Goal: Task Accomplishment & Management: Complete application form

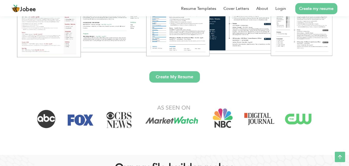
scroll to position [129, 0]
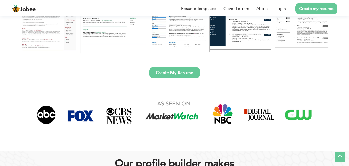
click at [185, 71] on link "Create My Resume" at bounding box center [174, 72] width 51 height 11
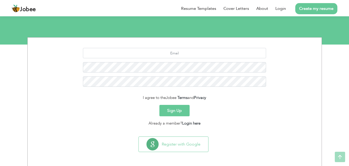
scroll to position [49, 0]
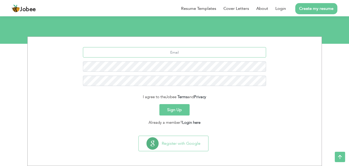
click at [164, 50] on input "text" at bounding box center [174, 52] width 183 height 10
type input "saweratariq567@gmail.com"
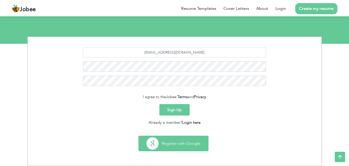
click at [177, 140] on button "Register with Google" at bounding box center [173, 143] width 69 height 15
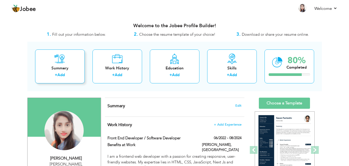
click at [53, 66] on div "Summary" at bounding box center [59, 67] width 41 height 5
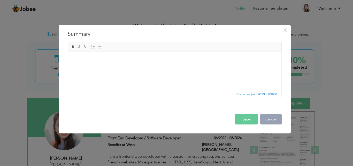
click at [267, 119] on button "Cancel" at bounding box center [270, 119] width 21 height 10
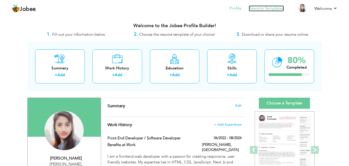
click at [268, 8] on link "Resume Templates" at bounding box center [266, 8] width 35 height 6
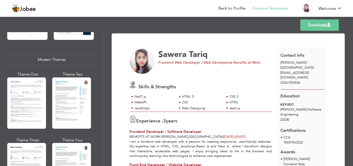
scroll to position [218, 0]
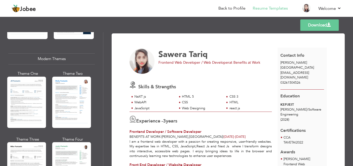
click at [146, 62] on img at bounding box center [141, 61] width 25 height 25
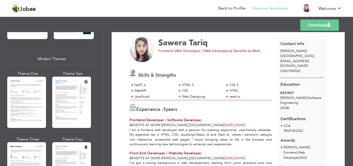
scroll to position [0, 0]
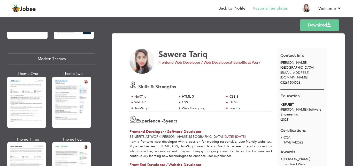
click at [298, 80] on span "03261504526" at bounding box center [290, 82] width 20 height 5
click at [301, 80] on div "03261504526" at bounding box center [301, 82] width 49 height 5
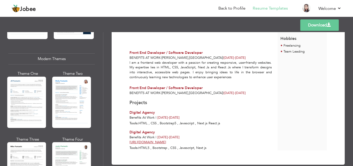
scroll to position [166, 0]
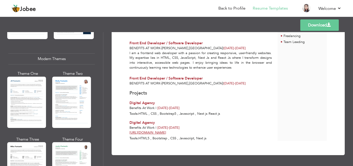
drag, startPoint x: 222, startPoint y: 85, endPoint x: 152, endPoint y: 87, distance: 70.3
click at [152, 87] on div "Sawera Tariq Frontend Web Developer / Web Developer at Benefits at Work Skills …" at bounding box center [203, 11] width 148 height 259
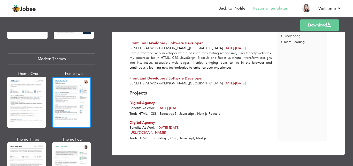
click at [59, 106] on div at bounding box center [71, 101] width 39 height 51
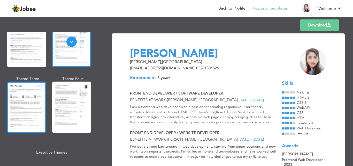
scroll to position [278, 0]
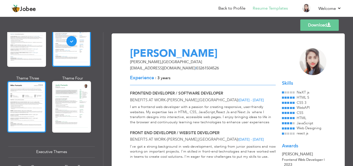
click at [28, 102] on div at bounding box center [26, 106] width 39 height 51
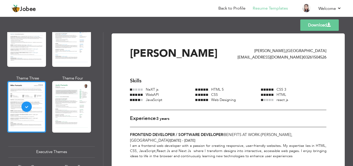
click at [75, 108] on div at bounding box center [71, 106] width 39 height 51
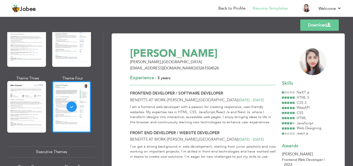
click at [59, 149] on div "Executive Themes" at bounding box center [51, 151] width 87 height 11
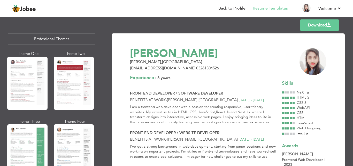
scroll to position [0, 0]
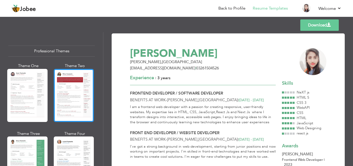
click at [61, 76] on div at bounding box center [74, 95] width 40 height 53
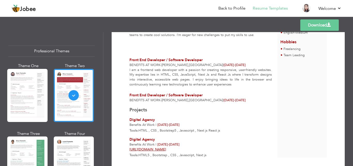
scroll to position [166, 0]
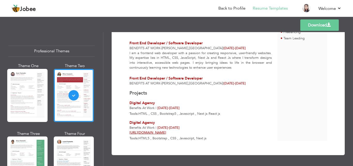
click at [188, 84] on span "," at bounding box center [188, 83] width 1 height 5
click at [248, 88] on div "Sawera Tariq Frontend Web Developer / Web Developer at Benefits at Work Skills …" at bounding box center [203, 11] width 148 height 259
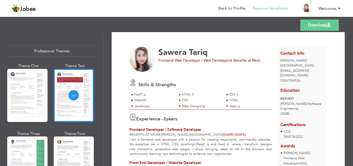
scroll to position [0, 0]
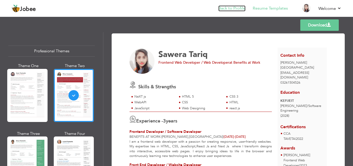
click at [226, 11] on link "Back to Profile" at bounding box center [231, 8] width 27 height 6
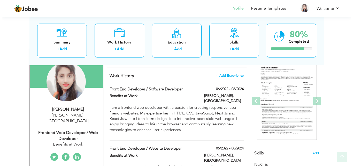
scroll to position [50, 0]
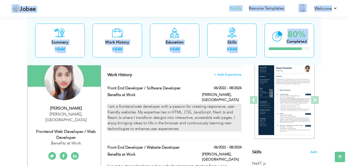
click at [176, 125] on p "I am a frontend web developer with a passion for creating responsive, user-frie…" at bounding box center [174, 118] width 134 height 28
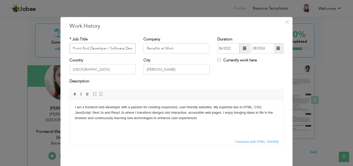
scroll to position [0, 9]
click at [34, 121] on div "× Work History * Job Title Front End Developer / Software Developer Company Ben…" at bounding box center [176, 83] width 353 height 166
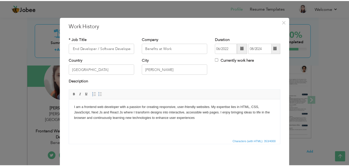
scroll to position [0, 0]
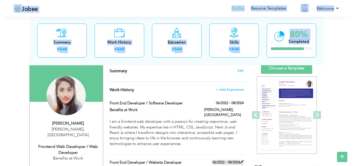
scroll to position [26, 0]
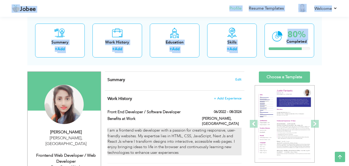
click at [236, 127] on p "I am a frontend web developer with a passion for creating responsive, user-frie…" at bounding box center [174, 141] width 134 height 28
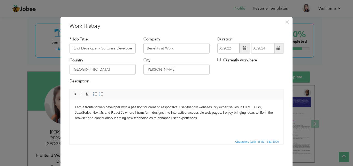
scroll to position [0, 0]
click at [190, 121] on html "I am a frontend web developer with a passion for creating responsive, user-frie…" at bounding box center [176, 112] width 213 height 26
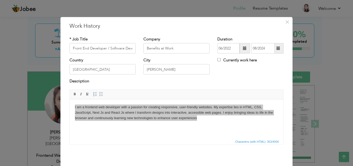
click at [202, 86] on div "Description" at bounding box center [177, 83] width 222 height 11
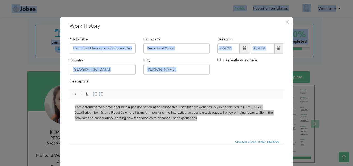
click at [202, 86] on div "Description" at bounding box center [177, 83] width 222 height 11
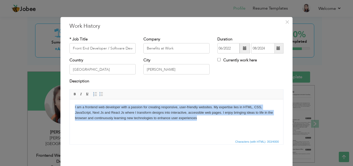
click at [205, 118] on p "I am a frontend web developer with a passion for creating responsive, user-frie…" at bounding box center [176, 112] width 203 height 16
drag, startPoint x: 206, startPoint y: 127, endPoint x: 72, endPoint y: 39, distance: 160.3
click at [72, 99] on html "I am a frontend web developer with a passion for creating responsive, user-frie…" at bounding box center [176, 112] width 213 height 26
copy p "I am a frontend web developer with a passion for creating responsive, user-frie…"
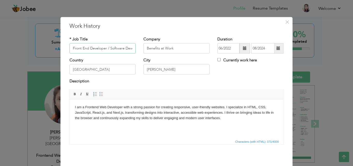
click at [125, 49] on input "Front End Developer / Software Developer" at bounding box center [102, 48] width 66 height 10
drag, startPoint x: 130, startPoint y: 48, endPoint x: 96, endPoint y: 48, distance: 34.1
click at [96, 48] on input "Front End Developer / Software Developer" at bounding box center [102, 48] width 66 height 10
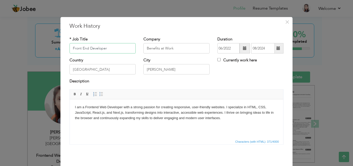
click at [86, 48] on input "Front End Developer" at bounding box center [102, 48] width 66 height 10
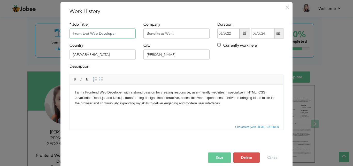
scroll to position [20, 0]
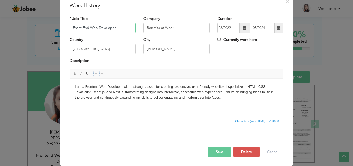
type input "Front End Web Developer"
click at [223, 153] on button "Save" at bounding box center [219, 151] width 23 height 10
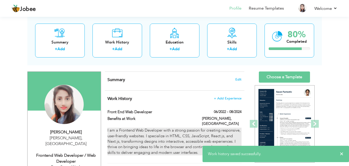
click at [223, 130] on p "I am a Frontend Web Developer with a strong passion for creating responsive, us…" at bounding box center [174, 141] width 134 height 28
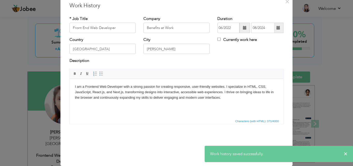
scroll to position [0, 0]
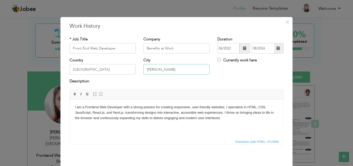
click at [146, 68] on input "[PERSON_NAME]" at bounding box center [176, 69] width 66 height 10
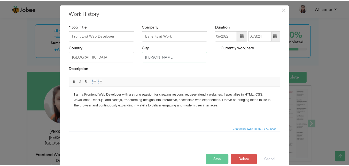
scroll to position [20, 0]
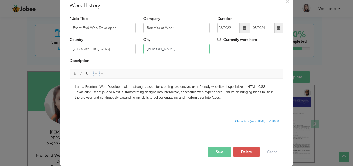
type input "[PERSON_NAME]"
click at [213, 151] on button "Save" at bounding box center [219, 151] width 23 height 10
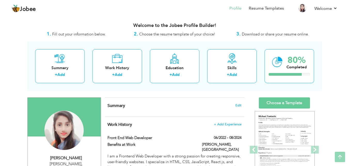
scroll to position [0, 0]
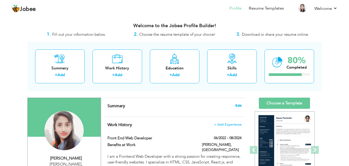
click at [236, 107] on span "Edit" at bounding box center [238, 106] width 6 height 4
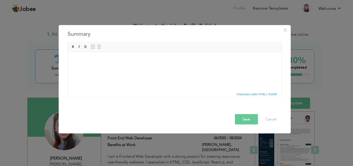
click at [160, 67] on html at bounding box center [174, 60] width 213 height 16
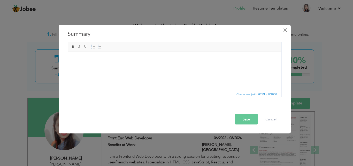
click at [283, 28] on span "×" at bounding box center [285, 29] width 4 height 9
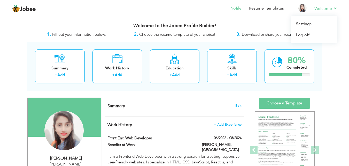
click at [322, 11] on li "Welcome Settings Log off" at bounding box center [322, 9] width 30 height 14
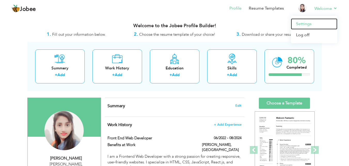
click at [305, 21] on link "Settings" at bounding box center [314, 23] width 46 height 11
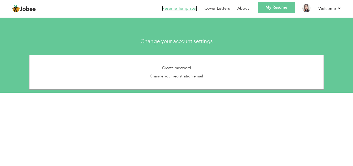
click at [168, 8] on link "Resume Templates" at bounding box center [179, 8] width 35 height 6
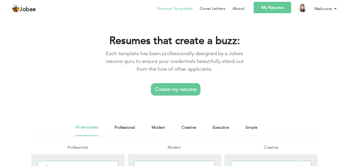
click at [175, 90] on link "Create my resume" at bounding box center [176, 89] width 50 height 12
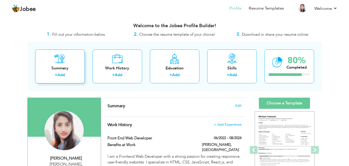
click at [77, 65] on div "Summary + Add" at bounding box center [60, 66] width 50 height 34
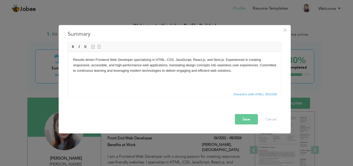
click at [243, 117] on button "Save" at bounding box center [246, 119] width 23 height 10
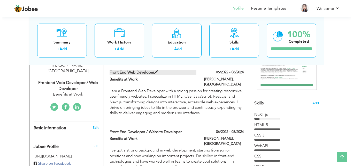
scroll to position [99, 0]
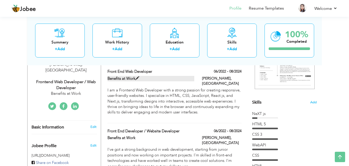
click at [138, 77] on span at bounding box center [137, 78] width 4 height 4
type input "Front End Web Developer"
type input "Benefits at Work"
type input "06/2022"
type input "08/2024"
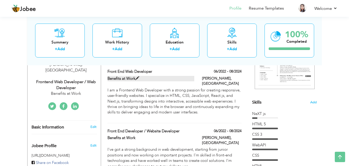
type input "[GEOGRAPHIC_DATA]"
type input "[PERSON_NAME]"
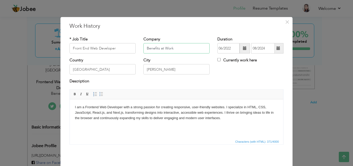
click at [176, 50] on input "Benefits at Work" at bounding box center [176, 48] width 66 height 10
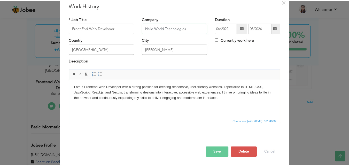
scroll to position [20, 0]
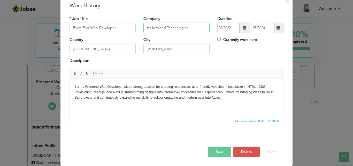
type input "Hello World Technologies"
click at [155, 87] on p "I am a Frontend Web Developer with a strong passion for creating responsive, us…" at bounding box center [176, 92] width 203 height 16
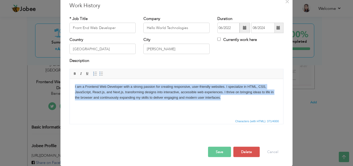
click at [155, 87] on p "I am a Frontend Web Developer with a strong passion for creating responsive, us…" at bounding box center [176, 92] width 203 height 16
copy p "I am a Frontend Web Developer with a strong passion for creating responsive, us…"
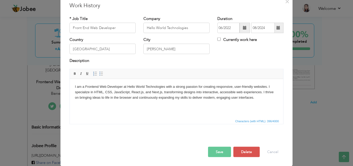
click at [222, 152] on button "Save" at bounding box center [219, 151] width 23 height 10
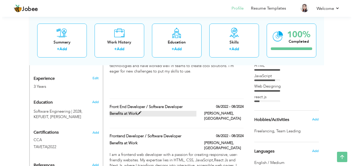
scroll to position [204, 0]
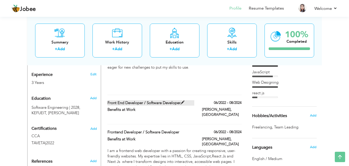
click at [182, 100] on span at bounding box center [183, 102] width 4 height 4
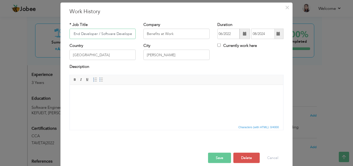
scroll to position [20, 0]
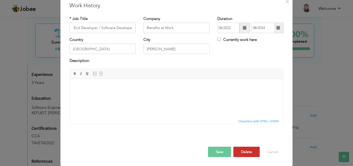
click at [246, 151] on button "Delete" at bounding box center [246, 151] width 26 height 10
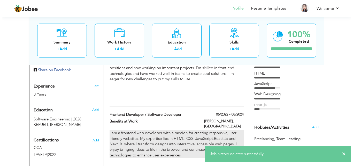
scroll to position [195, 0]
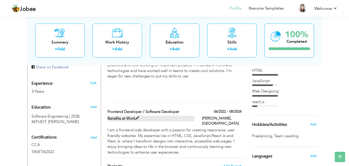
click at [139, 116] on span at bounding box center [137, 118] width 4 height 4
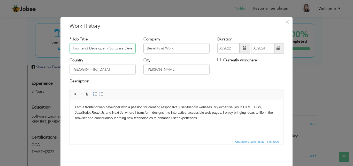
scroll to position [0, 8]
click at [120, 46] on input "Frontend Developer / Software Developer" at bounding box center [102, 48] width 66 height 10
drag, startPoint x: 95, startPoint y: 47, endPoint x: 131, endPoint y: 47, distance: 35.9
click at [131, 47] on input "Frontend Developer / Software Developer" at bounding box center [102, 48] width 66 height 10
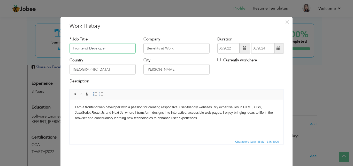
click at [86, 46] on input "Frontend Developer" at bounding box center [102, 48] width 66 height 10
type input "FrontendWeb Developer"
click at [178, 45] on input "Benefits at Work" at bounding box center [176, 48] width 66 height 10
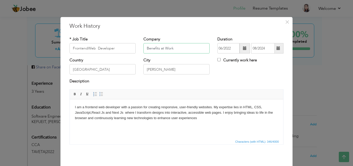
type input "o"
type input "One Tech & AI"
click at [229, 49] on input "06/2022" at bounding box center [228, 48] width 22 height 10
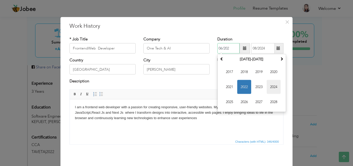
click at [271, 88] on span "2024" at bounding box center [274, 87] width 14 height 14
type input "06/0202"
click at [263, 45] on input "08/2024" at bounding box center [263, 48] width 24 height 10
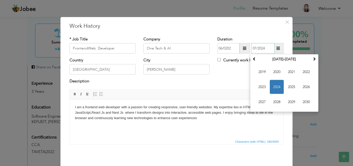
click at [252, 45] on input "07/2024" at bounding box center [263, 48] width 24 height 10
click at [253, 58] on span at bounding box center [254, 59] width 4 height 4
click at [312, 57] on span at bounding box center [314, 59] width 4 height 4
type input "07/2024"
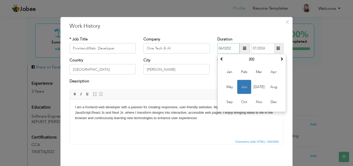
click at [219, 48] on input "06/0202" at bounding box center [228, 48] width 22 height 10
click at [220, 48] on input "06/0202" at bounding box center [228, 48] width 22 height 10
click at [231, 47] on input "06/0202" at bounding box center [228, 48] width 22 height 10
type input "06/2024"
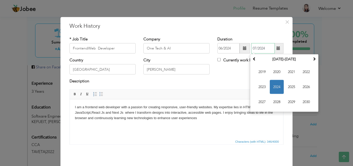
click at [263, 48] on input "07/2024" at bounding box center [263, 48] width 24 height 10
click at [254, 48] on input "07/2025" at bounding box center [263, 48] width 24 height 10
type input "07/2025"
click at [231, 71] on div "Country Pakistan City rahimyar khan Currently work here" at bounding box center [177, 67] width 222 height 21
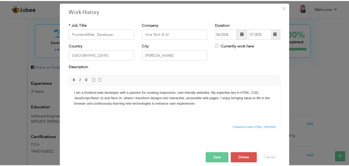
scroll to position [20, 0]
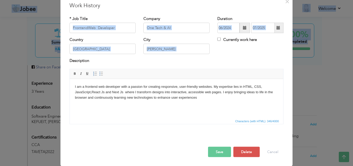
copy body "Jobee Profile Resume Templates Resume Templates Cover Letters About My Resume W…"
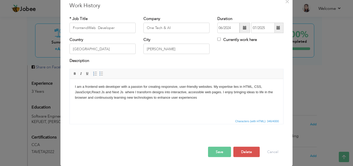
click at [171, 83] on html "I am a frontend web developer with a passion for creating responsive, user-frie…" at bounding box center [176, 92] width 213 height 26
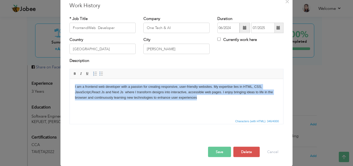
copy body "I am a frontend web developer with a passion for creating responsive, user-frie…"
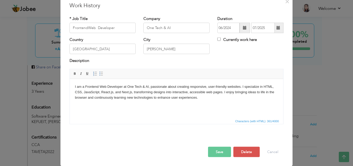
click at [221, 151] on button "Save" at bounding box center [219, 151] width 23 height 10
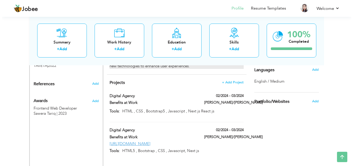
scroll to position [282, 0]
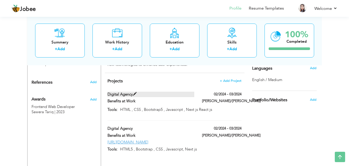
click at [134, 92] on span at bounding box center [135, 94] width 4 height 4
type input "Digital Agency"
type input "Benefits at Work"
type input "02/2024"
type input "03/2024"
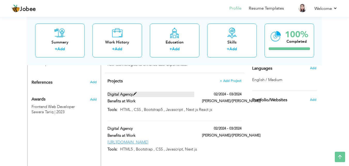
type input "HTML , CSS , Bootstrap5 , Javascript , Next js React js"
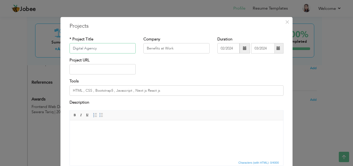
click at [108, 52] on input "Digital Agency" at bounding box center [102, 48] width 66 height 10
type input "O"
type input "Software Company website"
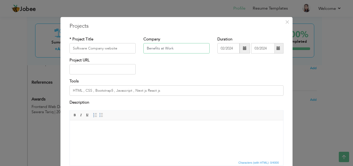
click at [161, 48] on input "Benefits at Work" at bounding box center [176, 48] width 66 height 10
type input "One Tech & AI"
click at [254, 58] on div "Project URL" at bounding box center [177, 67] width 222 height 21
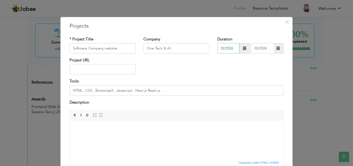
click at [222, 48] on input "02/2024" at bounding box center [228, 48] width 22 height 10
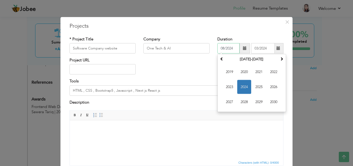
type input "08/2024"
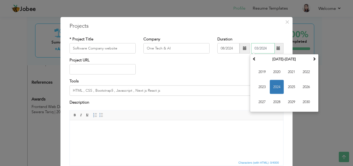
click at [256, 48] on input "03/2024" at bounding box center [263, 48] width 24 height 10
type input "09/2024"
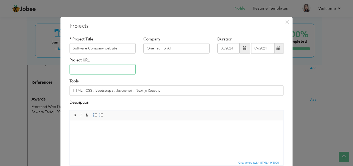
click at [119, 70] on input "text" at bounding box center [102, 69] width 66 height 10
paste input "[URL][DOMAIN_NAME]"
type input "[URL][DOMAIN_NAME]"
click at [112, 90] on input "HTML , CSS , Bootstrap5 , Javascript , Next js React js" at bounding box center [176, 90] width 214 height 10
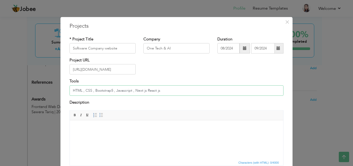
click at [112, 90] on input "HTML , CSS , Bootstrap5 , Javascript , Next js React js" at bounding box center [176, 90] width 214 height 10
type input "HTML , CSS , Bootstrap5 , Javascript , Next js React js, Firebase, Tailwind css"
click at [141, 119] on span "Editor toolbars Basic Styles Bold Italic Underline Paragraph Insert/Remove Numb…" at bounding box center [176, 115] width 213 height 10
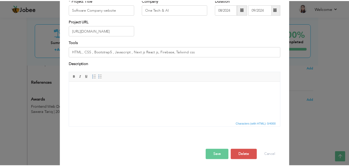
scroll to position [42, 0]
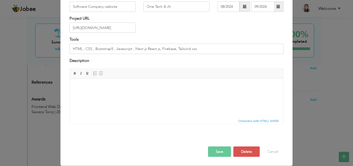
click at [155, 94] on html at bounding box center [176, 86] width 213 height 16
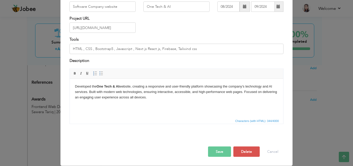
click at [219, 154] on button "Save" at bounding box center [219, 151] width 23 height 10
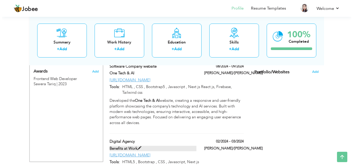
scroll to position [311, 0]
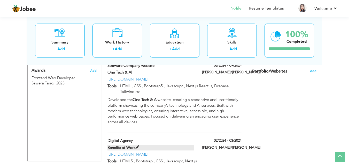
click at [138, 145] on span at bounding box center [137, 147] width 4 height 4
type input "Digital Agency"
type input "Benefits at Work"
type input "02/2024"
type input "03/2024"
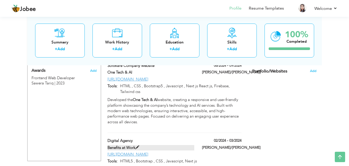
type input "https://digitll.netlify.app/"
type input "HTML5 , Bootstrap , CSS , Javascript, Next js"
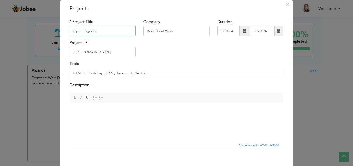
scroll to position [0, 0]
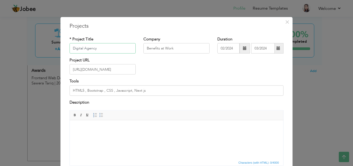
click at [115, 52] on input "Digital Agency" at bounding box center [102, 48] width 66 height 10
type input "H"
type input "Medilaser website"
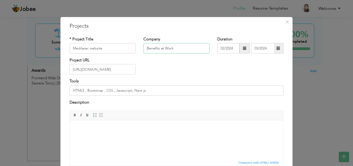
click at [161, 49] on input "Benefits at Work" at bounding box center [176, 48] width 66 height 10
type input "One Tech & AI"
click at [112, 71] on input "https://digitll.netlify.app/" at bounding box center [102, 69] width 66 height 10
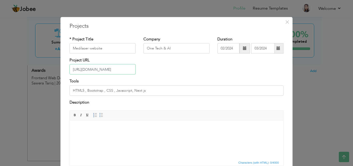
click at [112, 71] on input "https://digitll.netlify.app/" at bounding box center [102, 69] width 66 height 10
paste input "medilaserbylucy.nl"
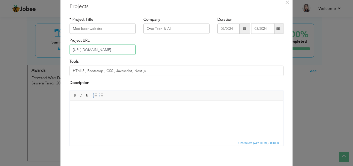
scroll to position [28, 0]
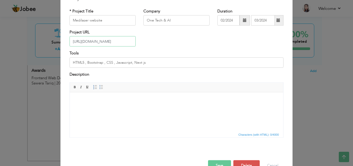
type input "[URL][DOMAIN_NAME]"
click at [152, 64] on input "HTML5 , Bootstrap , CSS , Javascript, Next js" at bounding box center [176, 62] width 214 height 10
paste input ", CSS, JavaScript, with SEO optimization, online booking, and user-focused UI/U…"
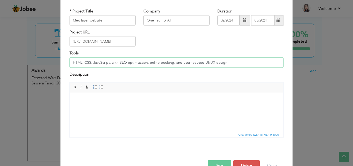
click at [178, 62] on input "HTML, CSS, JavaScript, with SEO optimization, online booking, and user-focused …" at bounding box center [176, 62] width 214 height 10
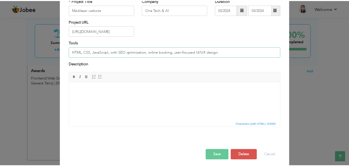
scroll to position [42, 0]
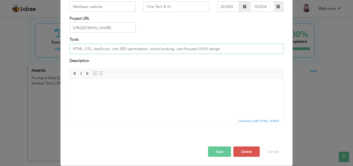
type input "HTML, CSS, JavaScript, with SEO optimization, online booking, user-focused UI/U…"
click at [195, 94] on html at bounding box center [176, 86] width 213 height 16
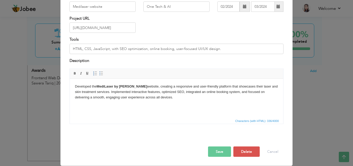
click at [219, 152] on button "Save" at bounding box center [219, 151] width 23 height 10
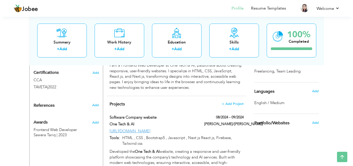
scroll to position [260, 0]
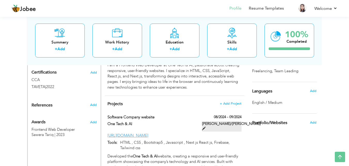
click at [206, 126] on span at bounding box center [204, 128] width 4 height 4
type input "Software Company website"
type input "08/2024"
type input "09/2024"
type input "[URL][DOMAIN_NAME]"
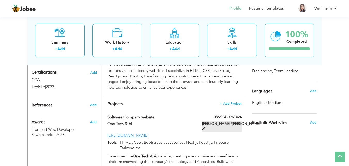
type input "HTML , CSS , Bootstrap5 , Javascript , Next js React js, Firebase, Tailwind css"
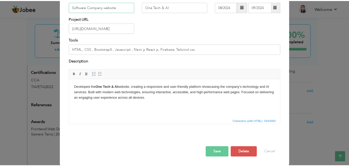
scroll to position [42, 0]
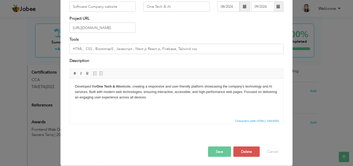
click at [213, 148] on button "Save" at bounding box center [219, 151] width 23 height 10
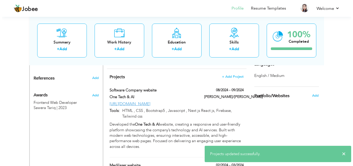
scroll to position [287, 0]
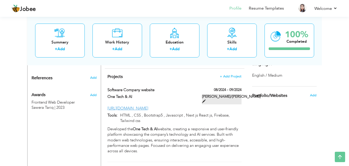
click at [206, 99] on span at bounding box center [204, 101] width 4 height 4
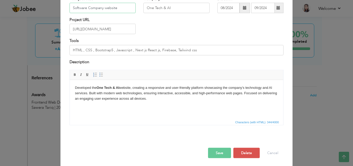
scroll to position [42, 0]
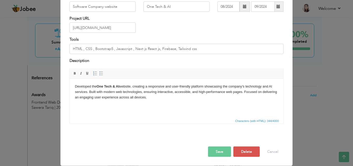
click at [246, 120] on span "Characters (with HTML): 344/4000" at bounding box center [257, 120] width 46 height 5
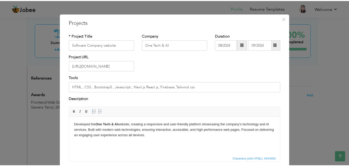
scroll to position [0, 0]
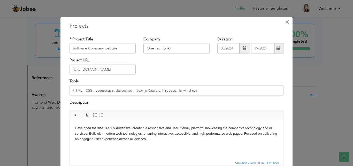
click at [285, 23] on span "×" at bounding box center [287, 21] width 4 height 9
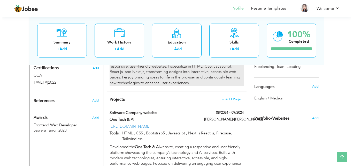
scroll to position [266, 0]
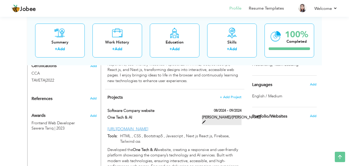
click at [206, 120] on span at bounding box center [204, 122] width 4 height 4
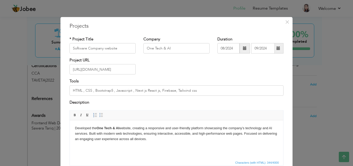
click at [153, 68] on div "Project URL https://onetechandai.com" at bounding box center [177, 67] width 222 height 21
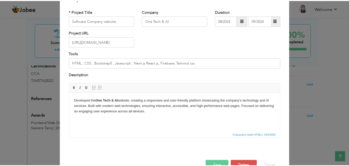
scroll to position [0, 0]
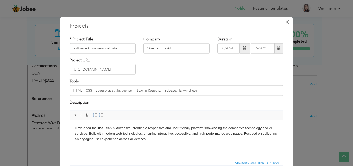
click at [283, 21] on button "×" at bounding box center [287, 22] width 8 height 8
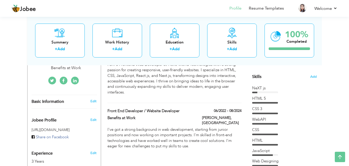
scroll to position [125, 0]
click at [261, 92] on div at bounding box center [265, 93] width 26 height 2
click at [311, 76] on span "Add" at bounding box center [313, 76] width 7 height 5
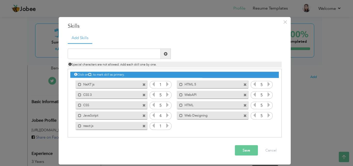
click at [167, 85] on icon at bounding box center [167, 84] width 5 height 5
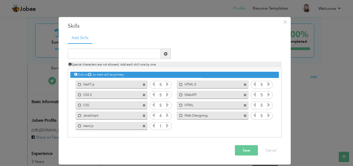
click at [167, 85] on icon at bounding box center [167, 84] width 5 height 5
click at [167, 116] on icon at bounding box center [167, 115] width 5 height 5
click at [167, 124] on icon at bounding box center [167, 125] width 5 height 5
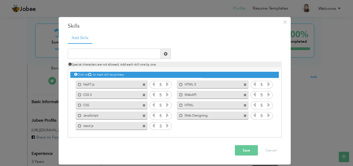
click at [167, 124] on icon at bounding box center [167, 125] width 5 height 5
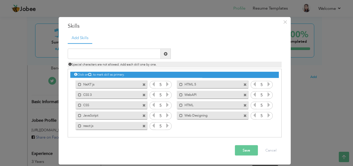
click at [167, 124] on icon at bounding box center [167, 125] width 5 height 5
click at [247, 150] on button "Save" at bounding box center [246, 150] width 23 height 10
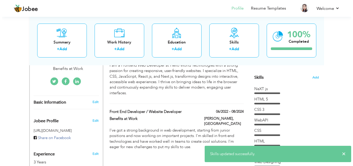
scroll to position [120, 0]
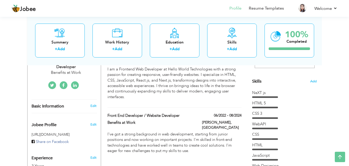
click at [313, 78] on section "‹ › Previous Next" at bounding box center [284, 33] width 65 height 90
click at [313, 81] on span "Add" at bounding box center [313, 81] width 7 height 5
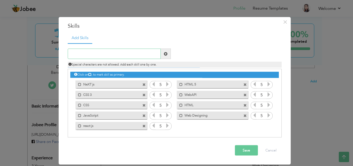
click at [134, 55] on input "text" at bounding box center [114, 54] width 93 height 10
click at [72, 54] on input "firebase" at bounding box center [114, 54] width 93 height 10
type input "Firebase"
click at [163, 53] on span at bounding box center [166, 54] width 10 height 10
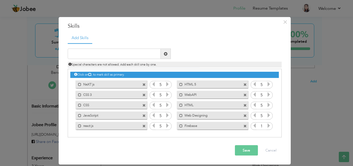
click at [267, 126] on icon at bounding box center [268, 125] width 5 height 5
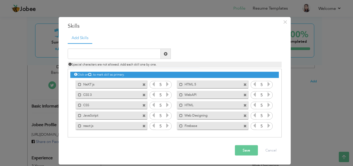
click at [267, 126] on icon at bounding box center [268, 125] width 5 height 5
click at [130, 56] on input "text" at bounding box center [114, 54] width 93 height 10
type input "API integration"
click at [164, 55] on span at bounding box center [166, 54] width 4 height 4
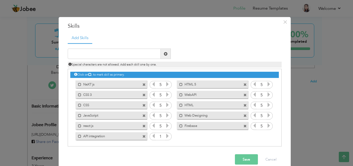
click at [167, 137] on icon at bounding box center [167, 135] width 5 height 5
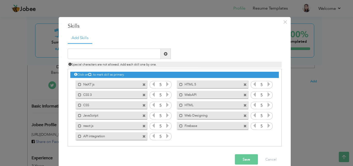
click at [167, 137] on icon at bounding box center [167, 135] width 5 height 5
click at [142, 104] on span at bounding box center [143, 104] width 3 height 3
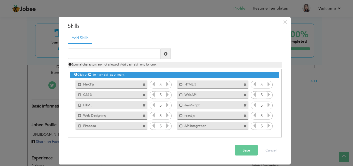
click at [145, 94] on span at bounding box center [143, 94] width 3 height 3
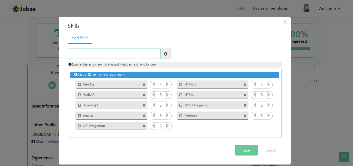
click at [136, 53] on input "text" at bounding box center [114, 54] width 93 height 10
type input "c"
type input "CSS"
click at [165, 54] on span at bounding box center [166, 54] width 4 height 4
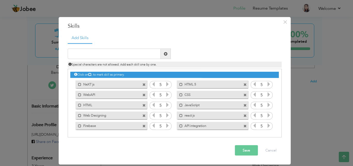
click at [145, 106] on span at bounding box center [143, 104] width 3 height 3
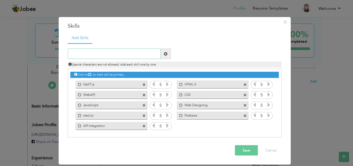
click at [138, 50] on input "text" at bounding box center [114, 54] width 93 height 10
type input "Email js integration"
click at [166, 55] on span at bounding box center [166, 54] width 4 height 4
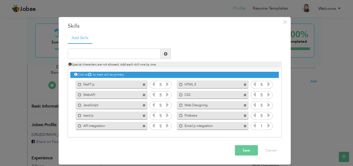
click at [269, 125] on icon at bounding box center [268, 125] width 5 height 5
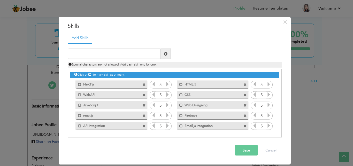
click at [269, 125] on icon at bounding box center [268, 125] width 5 height 5
click at [244, 153] on button "Save" at bounding box center [246, 150] width 23 height 10
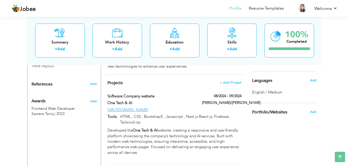
scroll to position [281, 0]
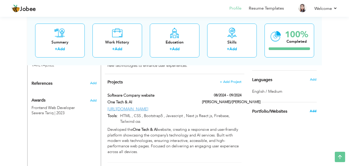
click at [313, 111] on span "Add" at bounding box center [313, 110] width 7 height 5
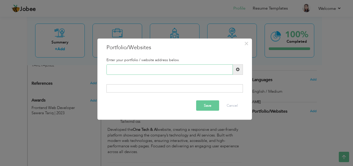
click at [179, 67] on input "text" at bounding box center [169, 69] width 126 height 10
click at [205, 85] on div at bounding box center [174, 88] width 136 height 8
click at [187, 71] on input "text" at bounding box center [169, 69] width 126 height 10
paste input "[URL][DOMAIN_NAME]"
type input "[URL][DOMAIN_NAME]"
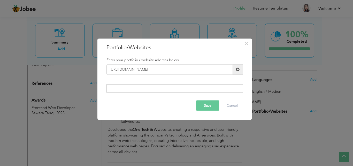
click at [213, 110] on button "Save" at bounding box center [207, 105] width 23 height 10
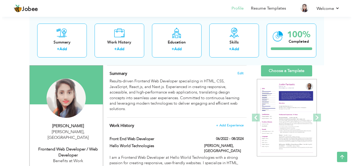
scroll to position [32, 0]
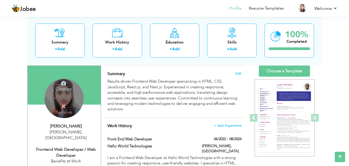
click at [66, 88] on h4 "Change" at bounding box center [63, 85] width 37 height 12
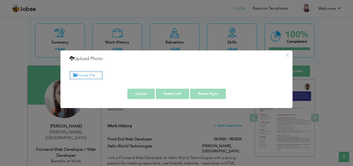
click at [103, 76] on label "Browse File ..." at bounding box center [85, 75] width 33 height 8
click at [0, 0] on input "Browse File ..." at bounding box center [0, 0] width 0 height 0
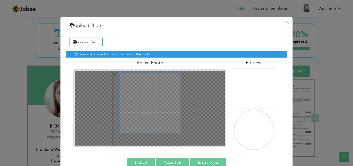
click at [146, 91] on span at bounding box center [150, 103] width 60 height 60
click at [153, 60] on h4 "Adjust Photo" at bounding box center [149, 62] width 153 height 5
click at [204, 41] on div "Browse File ..." at bounding box center [177, 41] width 222 height 12
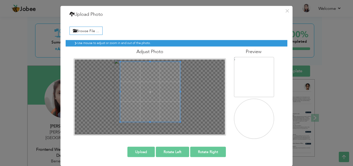
drag, startPoint x: 212, startPoint y: 36, endPoint x: 236, endPoint y: 83, distance: 52.6
click at [236, 83] on div "Use mouse to adjust or zoom in and out of the photo. Adjust Photo" at bounding box center [177, 87] width 222 height 103
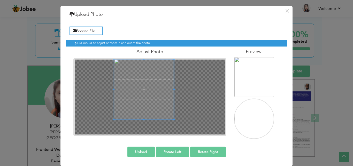
click at [146, 77] on span at bounding box center [144, 89] width 60 height 60
click at [259, 126] on img at bounding box center [256, 120] width 44 height 44
click at [144, 153] on button "Upload" at bounding box center [140, 151] width 27 height 10
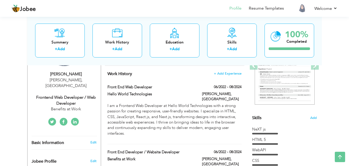
scroll to position [59, 0]
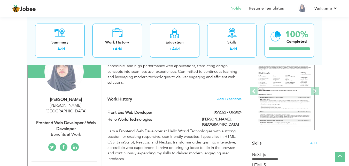
click at [40, 69] on div "Change Remove" at bounding box center [64, 74] width 65 height 44
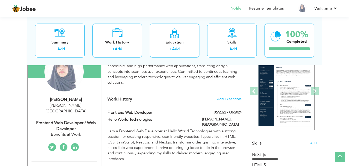
click at [94, 75] on div "Change Remove" at bounding box center [64, 74] width 65 height 44
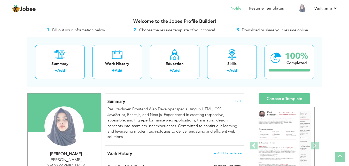
scroll to position [0, 0]
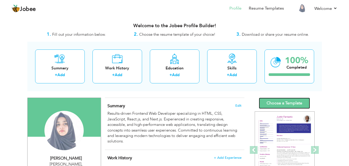
click at [266, 106] on link "Choose a Template" at bounding box center [284, 102] width 51 height 11
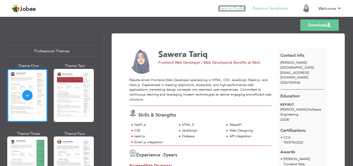
click at [229, 7] on link "Back to Profile" at bounding box center [231, 8] width 27 height 6
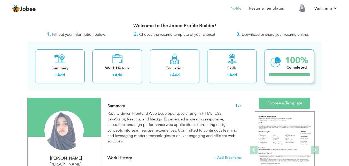
click at [280, 68] on icon at bounding box center [275, 61] width 11 height 17
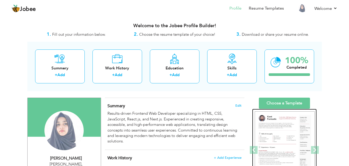
click at [272, 135] on img at bounding box center [285, 149] width 60 height 77
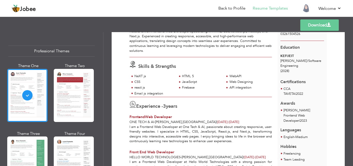
scroll to position [45, 0]
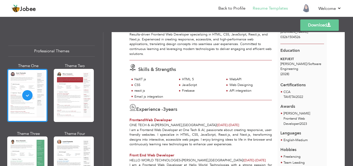
click at [327, 26] on span at bounding box center [329, 25] width 4 height 4
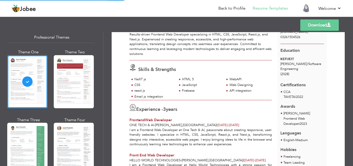
scroll to position [42, 0]
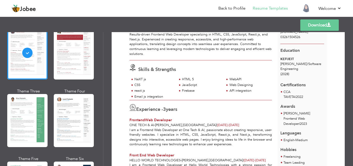
click at [22, 125] on div at bounding box center [27, 120] width 40 height 53
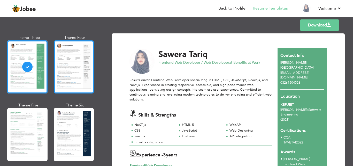
scroll to position [99, 0]
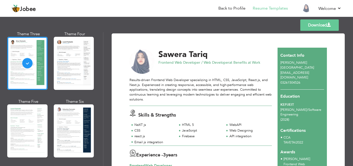
click at [28, 156] on div "Theme Five" at bounding box center [28, 130] width 40 height 62
click at [28, 156] on div "Professional Themes Theme One Theme Two Theme Three Theme Four" at bounding box center [176, 99] width 353 height 134
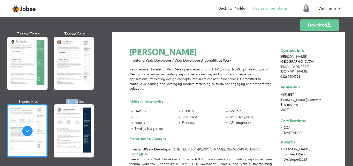
scroll to position [0, 0]
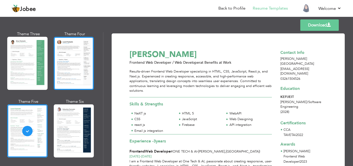
click at [75, 75] on div at bounding box center [74, 63] width 40 height 53
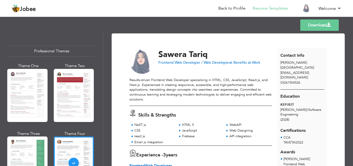
click at [312, 23] on link "Download" at bounding box center [319, 24] width 38 height 11
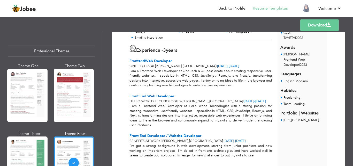
scroll to position [105, 0]
